Goal: Task Accomplishment & Management: Manage account settings

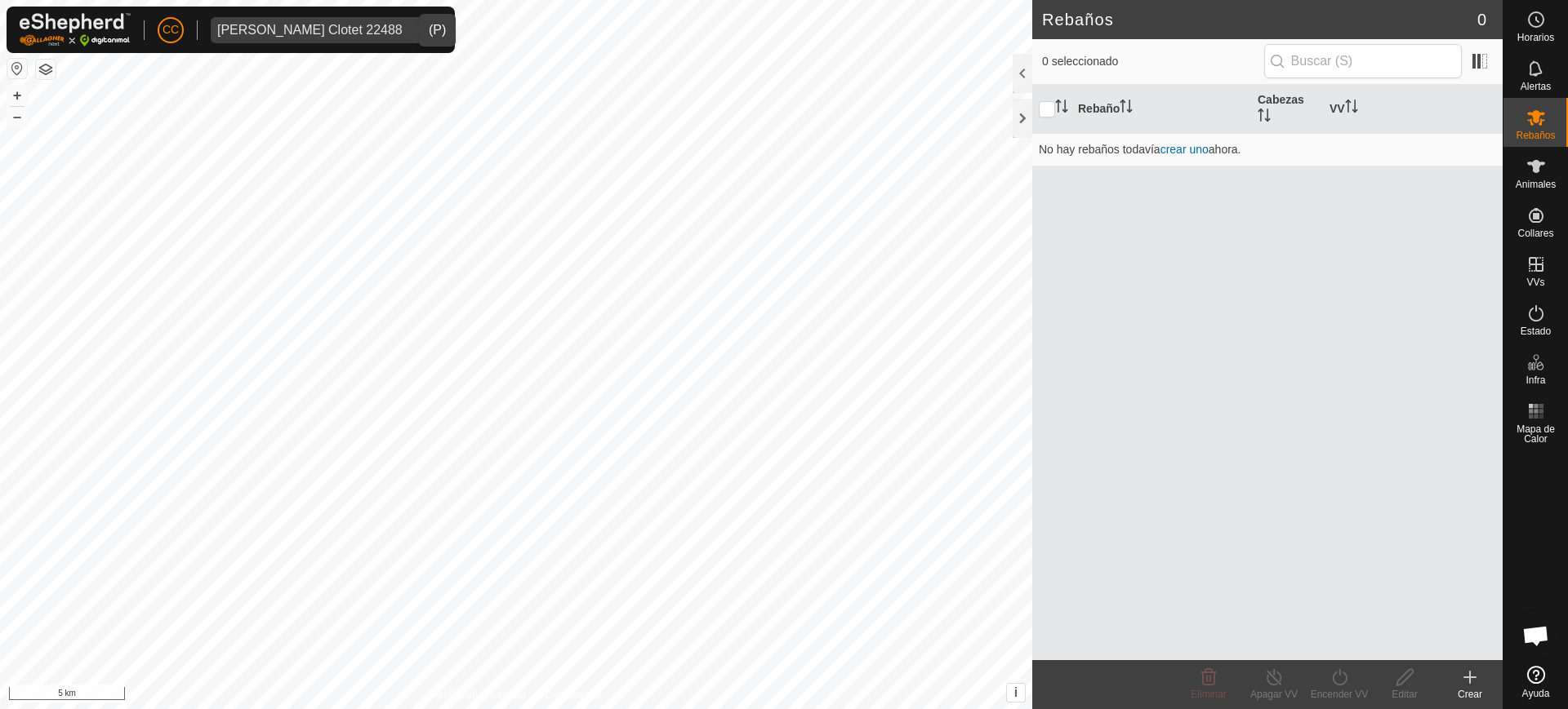
click at [300, 25] on div "[PERSON_NAME] Clotet 22488" at bounding box center [310, 30] width 185 height 13
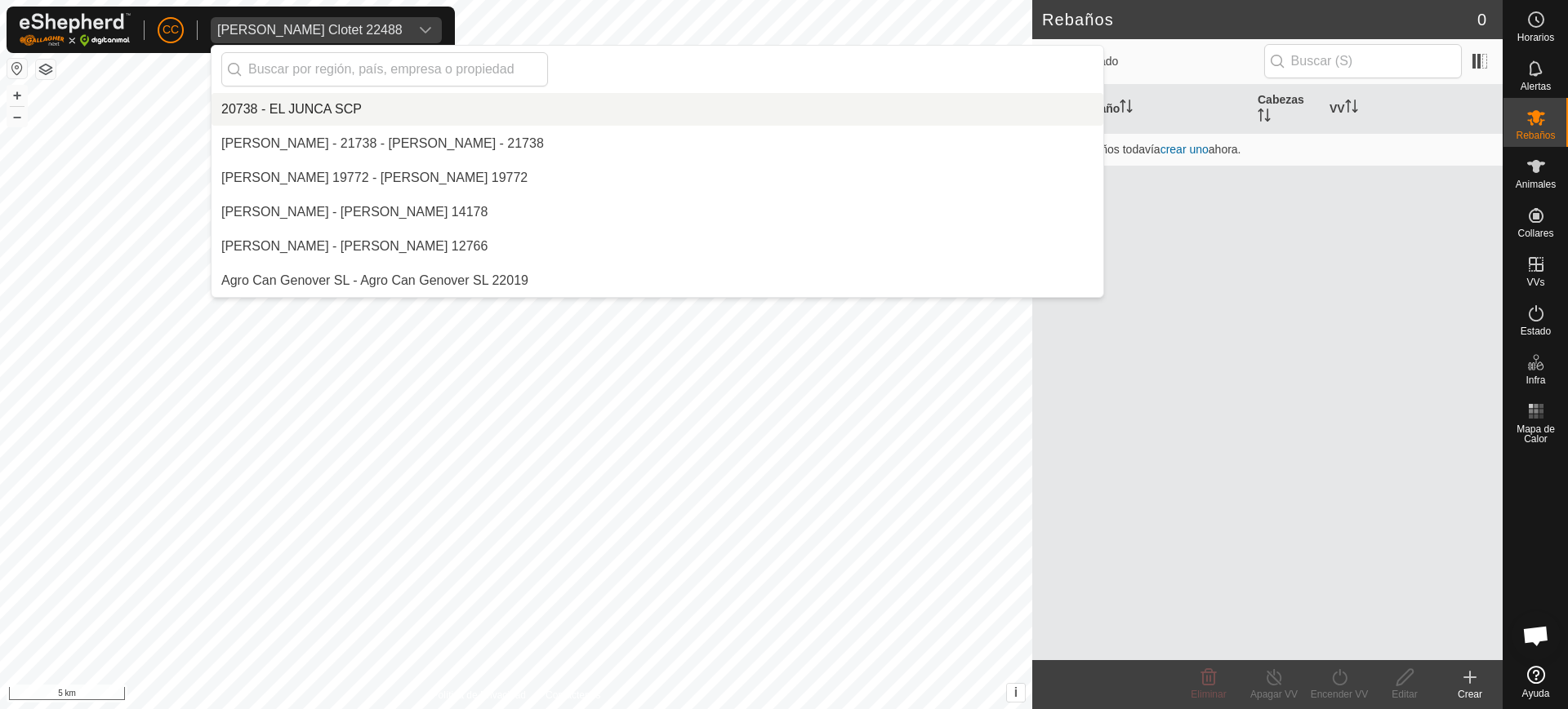
scroll to position [10147, 0]
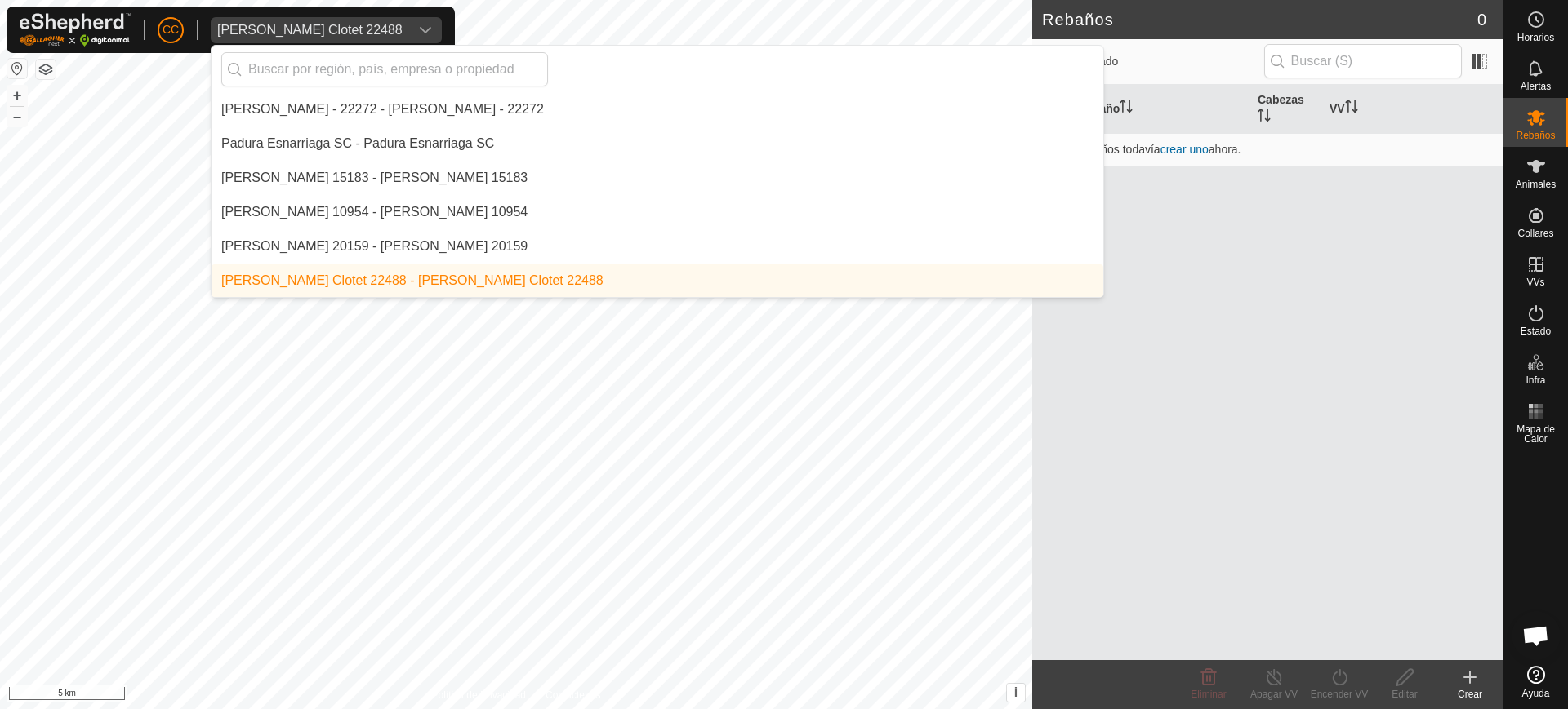
type input "e"
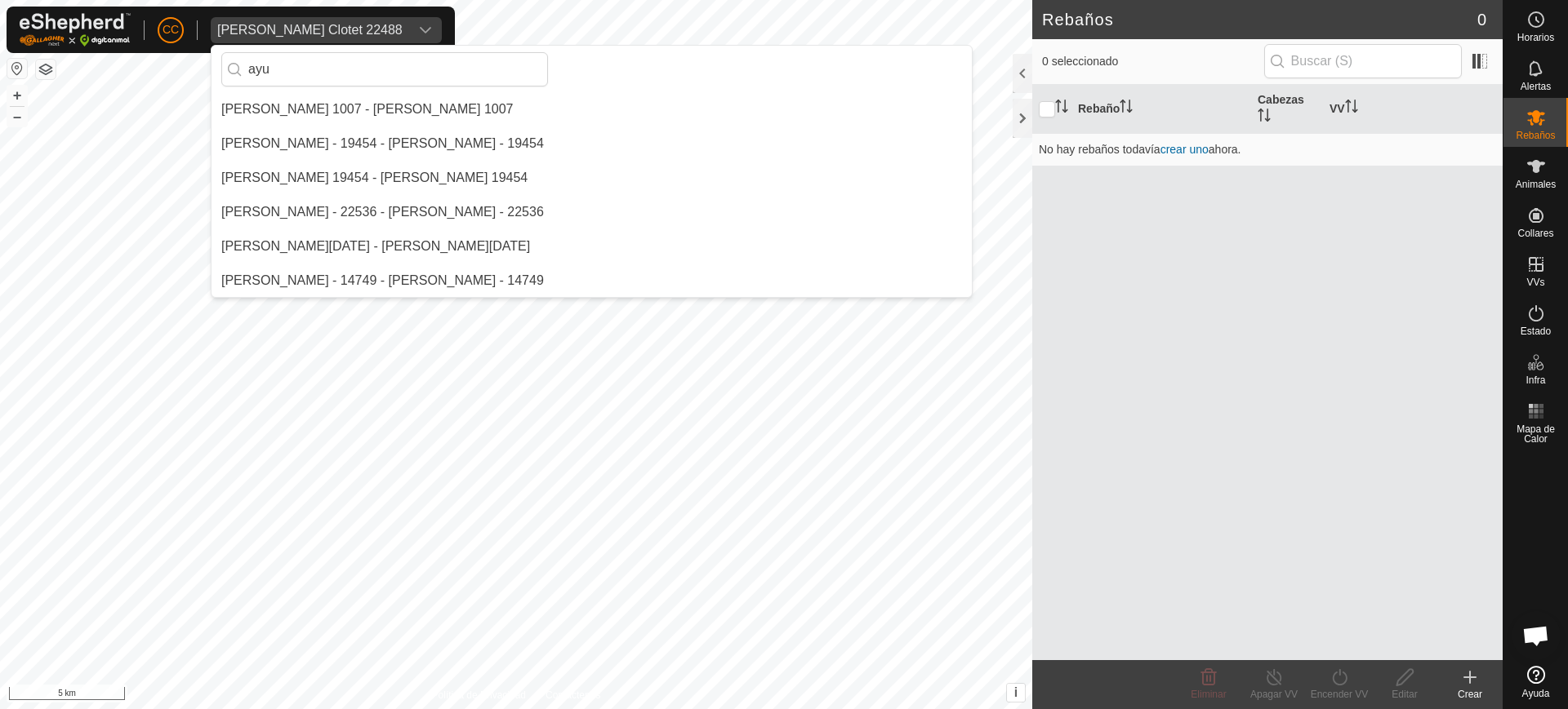
scroll to position [0, 0]
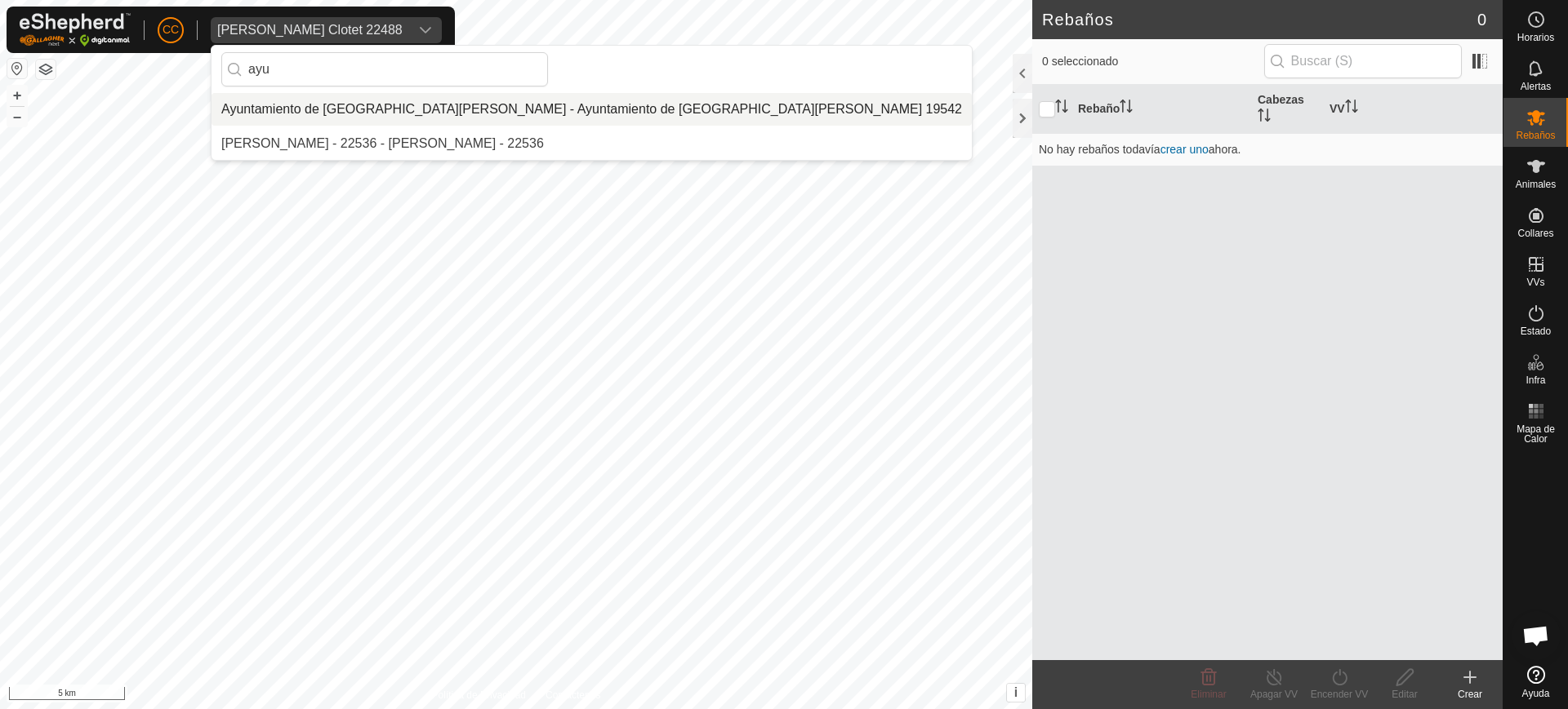
type input "ayu"
click at [303, 105] on li "Ayuntamiento de [GEOGRAPHIC_DATA][PERSON_NAME] - Ayuntamiento de [GEOGRAPHIC_DA…" at bounding box center [592, 109] width 761 height 32
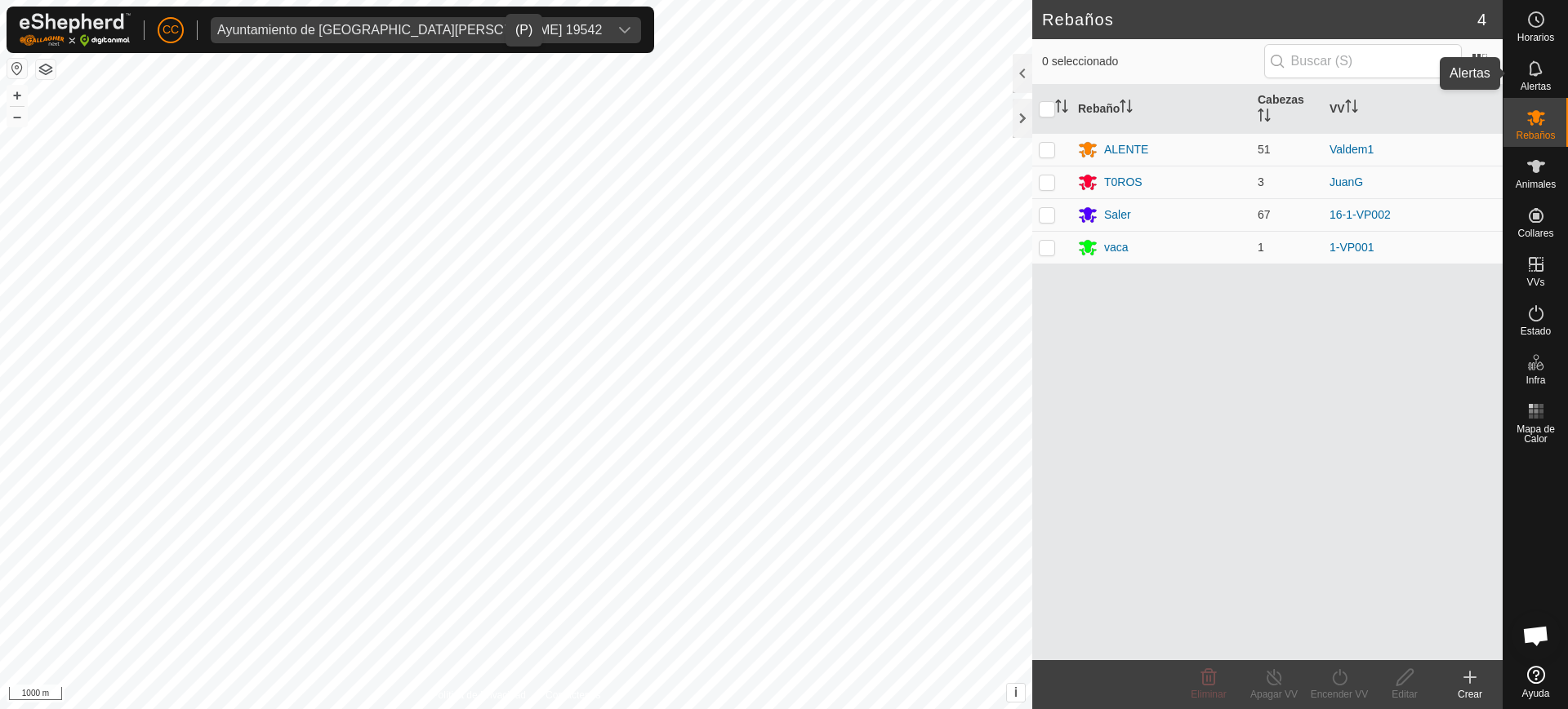
click at [1540, 85] on span "Alertas" at bounding box center [1535, 86] width 30 height 9
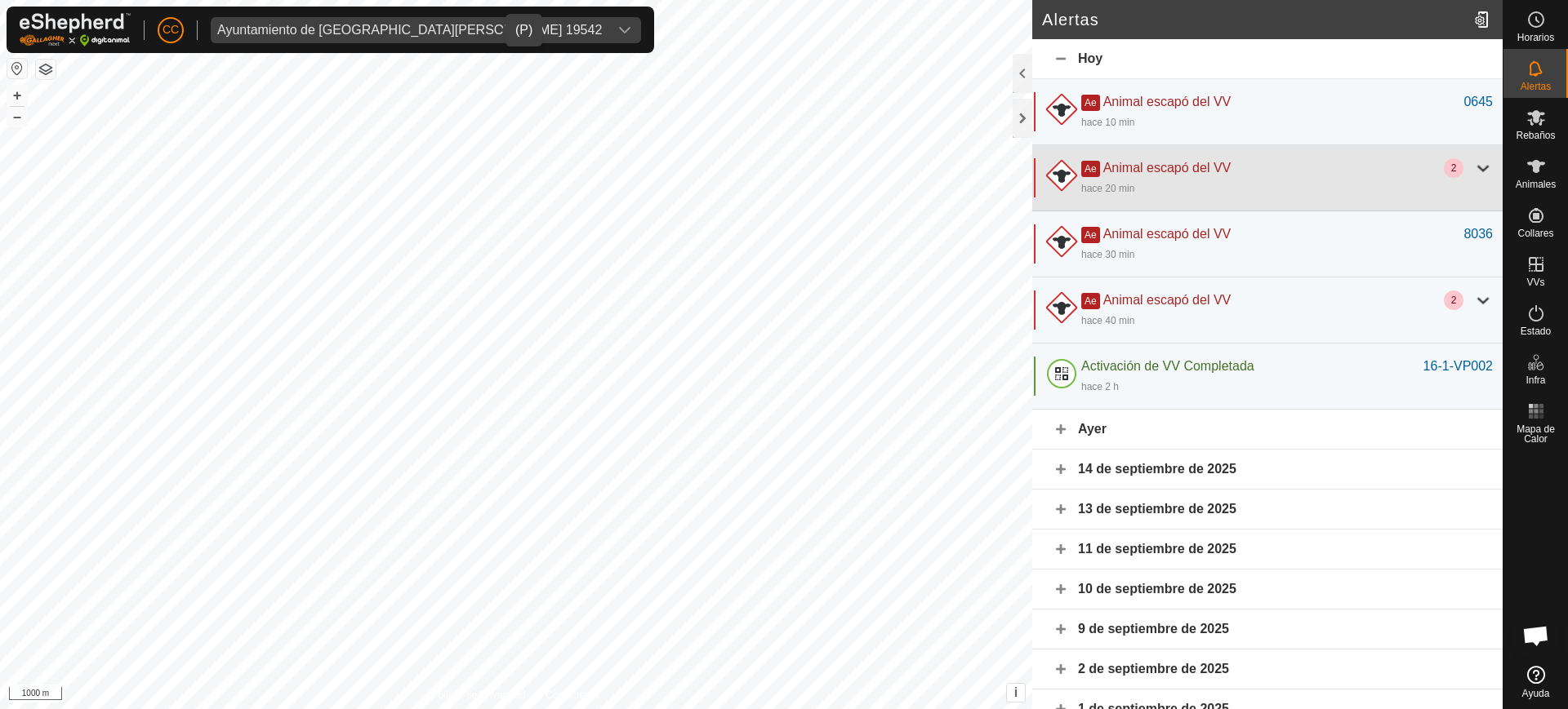
click at [1423, 183] on div "hace 20 min" at bounding box center [1287, 187] width 412 height 20
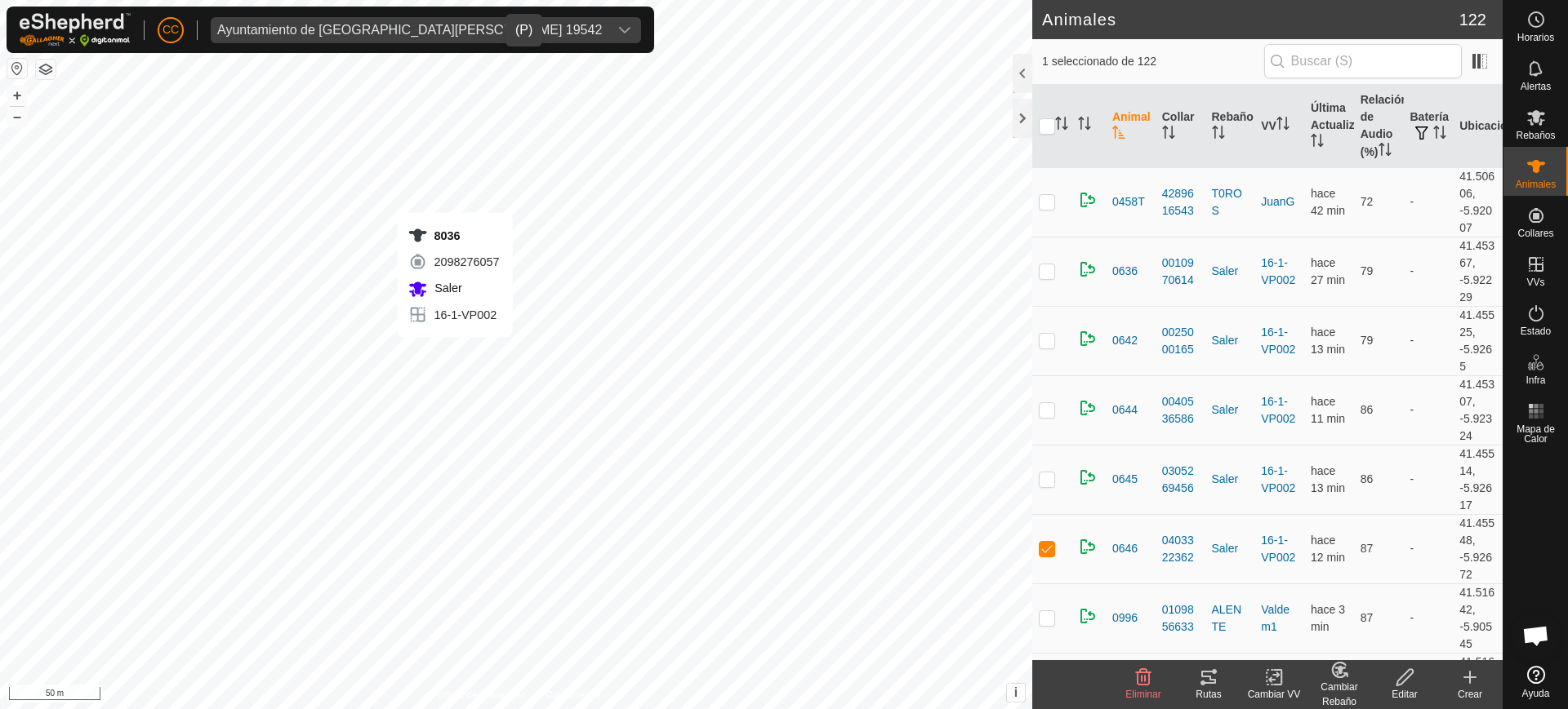
click at [455, 354] on div "8036 2098276057 [GEOGRAPHIC_DATA] 16-1-VP002 + – ⇧ i This application includes …" at bounding box center [516, 354] width 1033 height 709
checkbox input "true"
click at [529, 372] on div "1713 1377291566 [GEOGRAPHIC_DATA] 16-1-VP002 + – ⇧ i This application includes …" at bounding box center [516, 354] width 1033 height 709
checkbox input "true"
click at [518, 393] on div "1199 0643947042 [GEOGRAPHIC_DATA] 16-1-VP002 + – ⇧ i This application includes …" at bounding box center [516, 354] width 1033 height 709
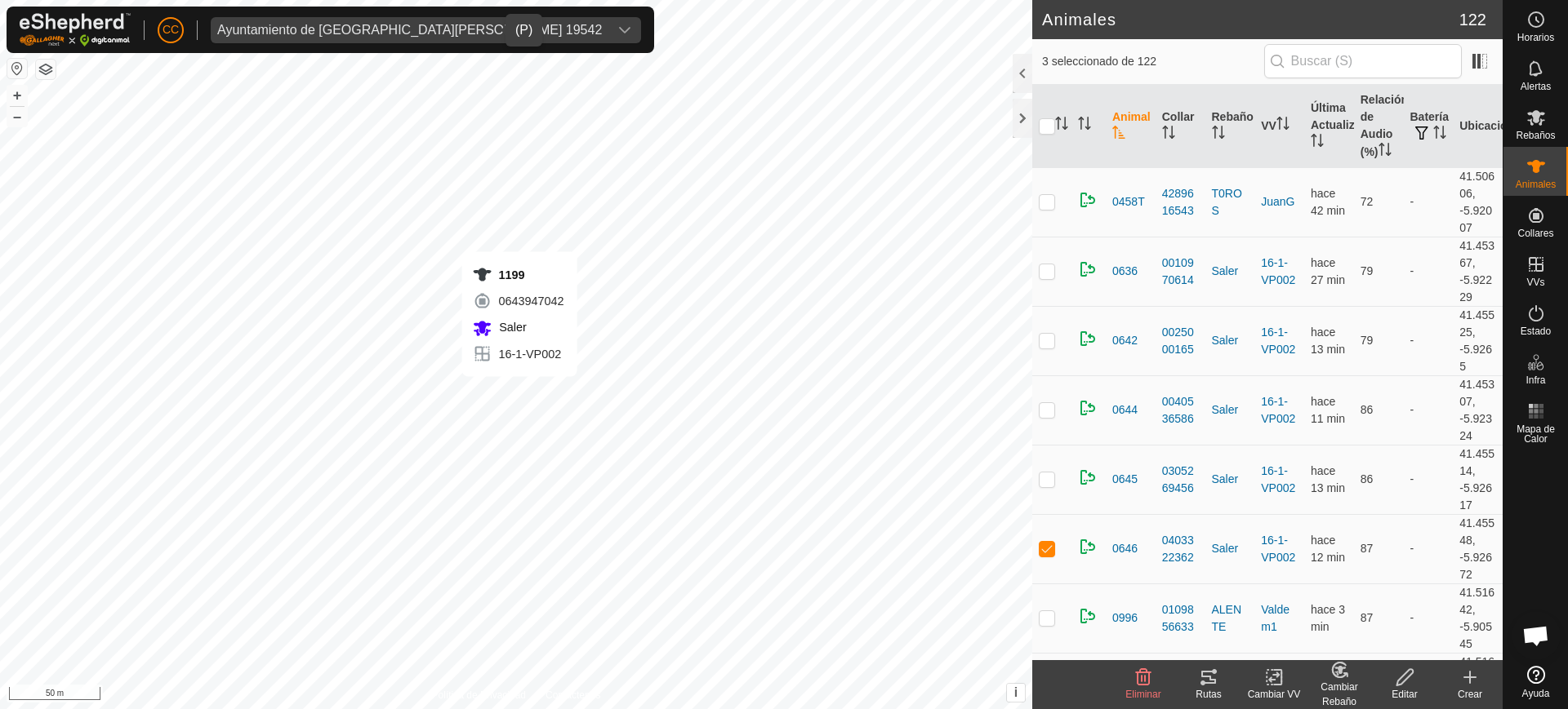
checkbox input "true"
click at [532, 388] on div "0642 0025000165 [GEOGRAPHIC_DATA] 16-1-VP002 + – ⇧ i This application includes …" at bounding box center [516, 354] width 1033 height 709
checkbox input "true"
click at [588, 406] on div "0645 0305269456 [GEOGRAPHIC_DATA] 16-1-VP002 + – ⇧ i This application includes …" at bounding box center [516, 354] width 1033 height 709
checkbox input "true"
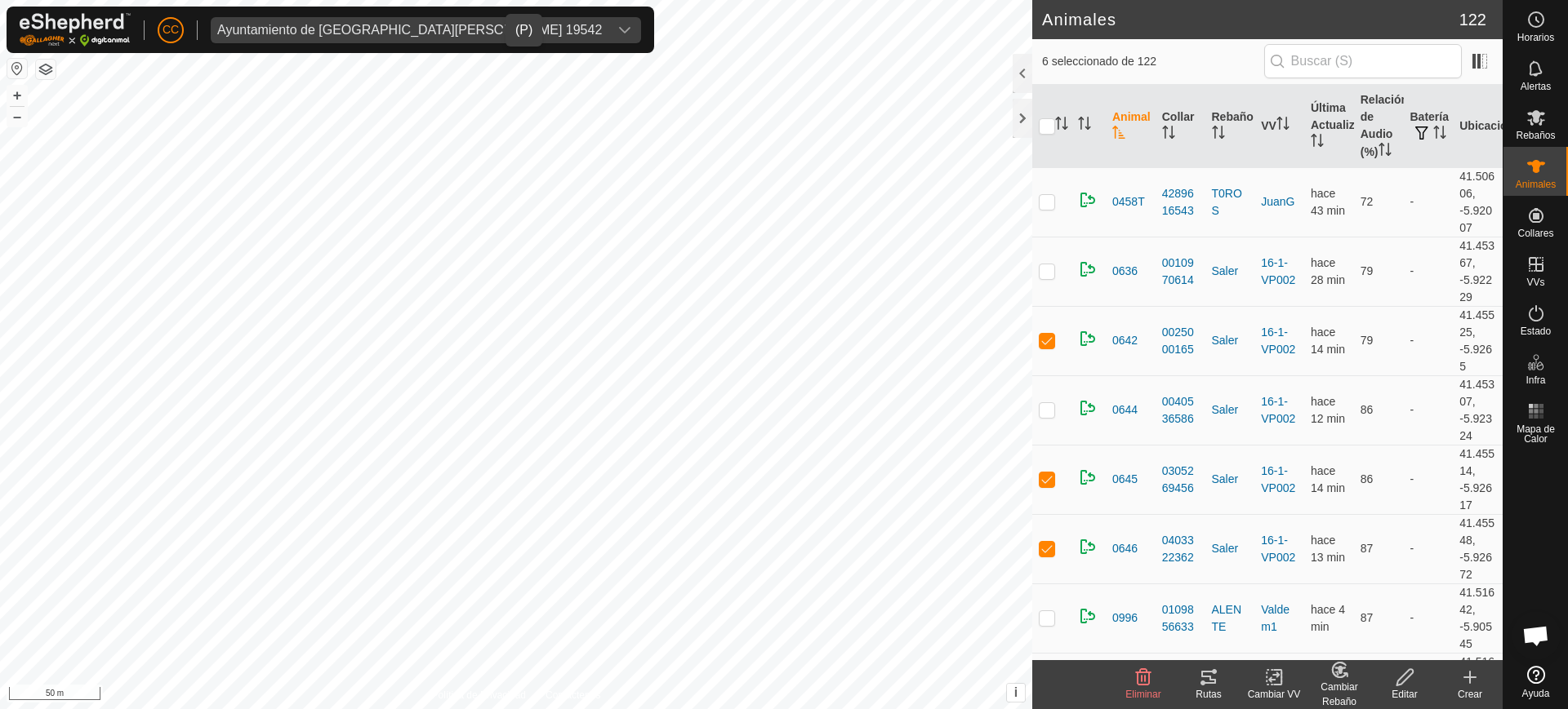
scroll to position [1, 0]
